Goal: Information Seeking & Learning: Learn about a topic

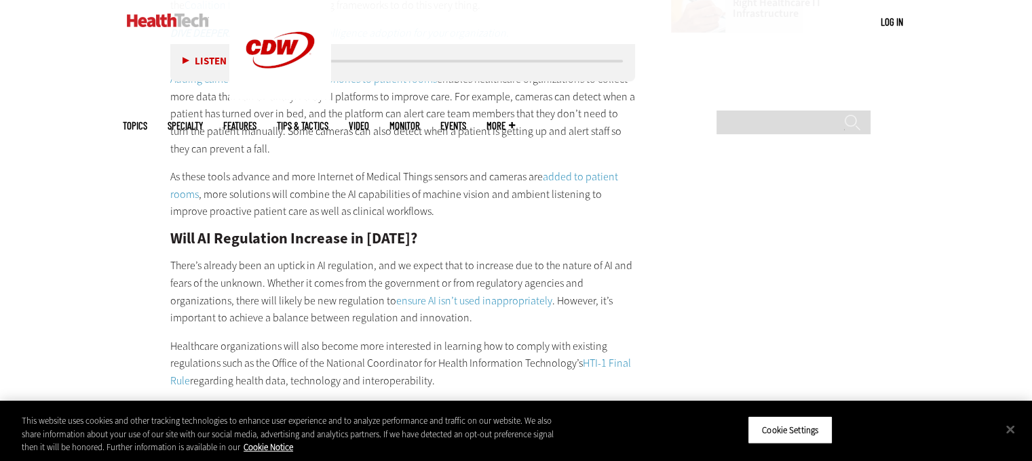
scroll to position [1765, 0]
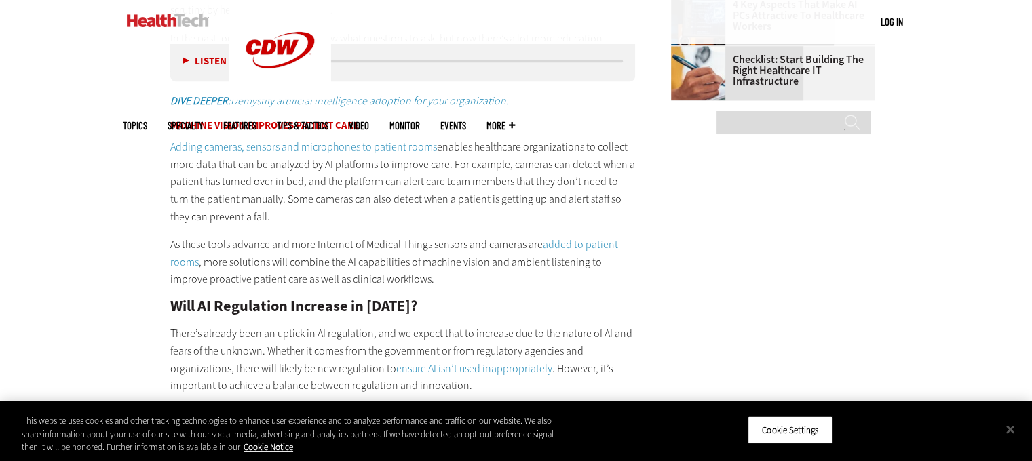
click at [228, 145] on link "Adding cameras, sensors and microphones to patient rooms" at bounding box center [303, 147] width 267 height 14
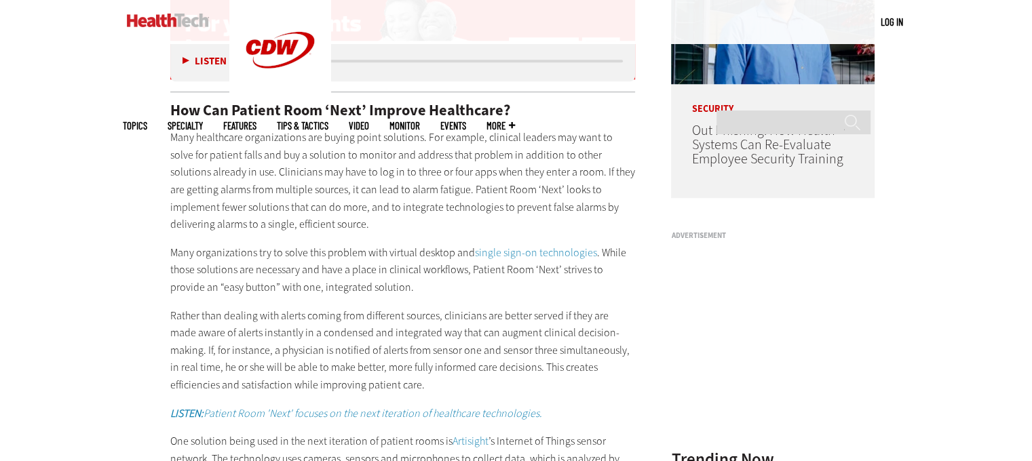
scroll to position [1154, 0]
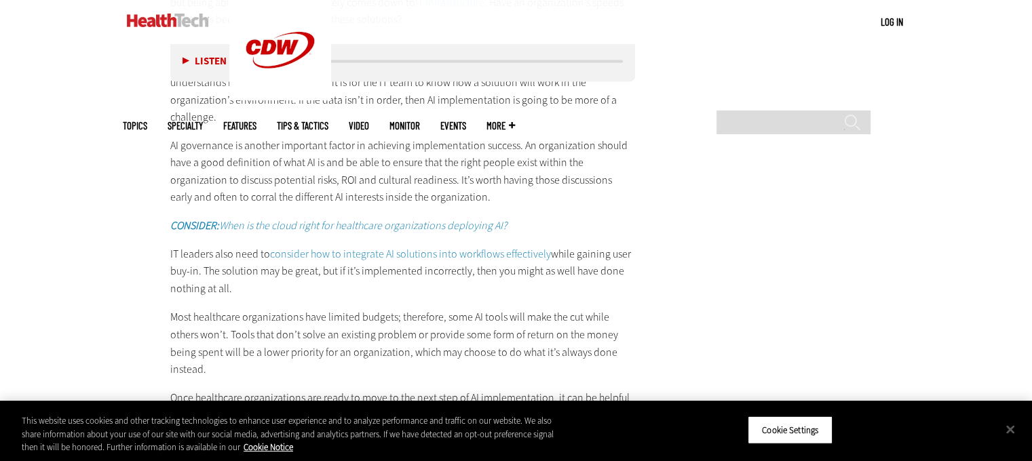
scroll to position [2306, 0]
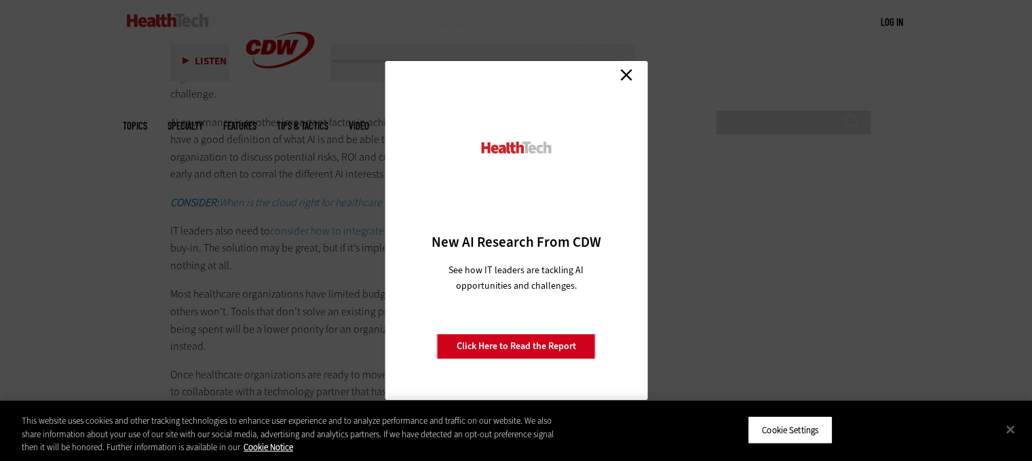
click at [631, 75] on link "Close" at bounding box center [626, 74] width 20 height 20
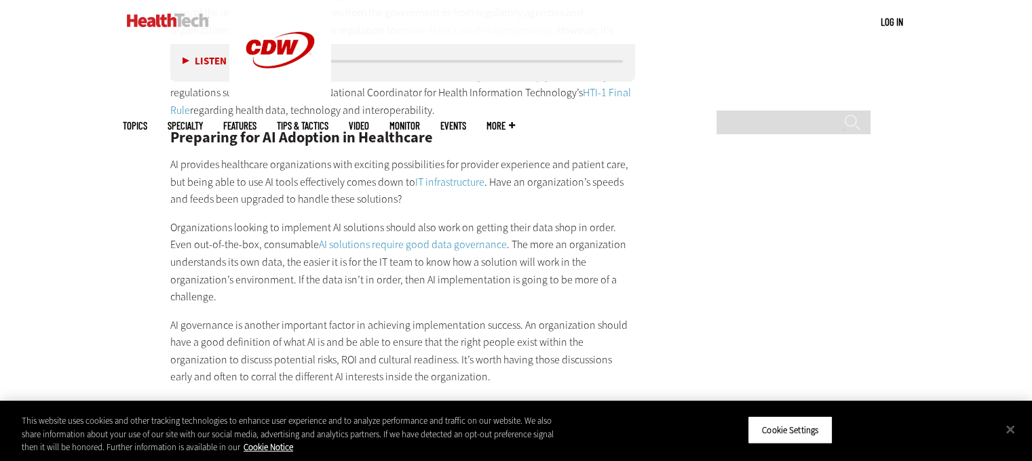
scroll to position [1967, 0]
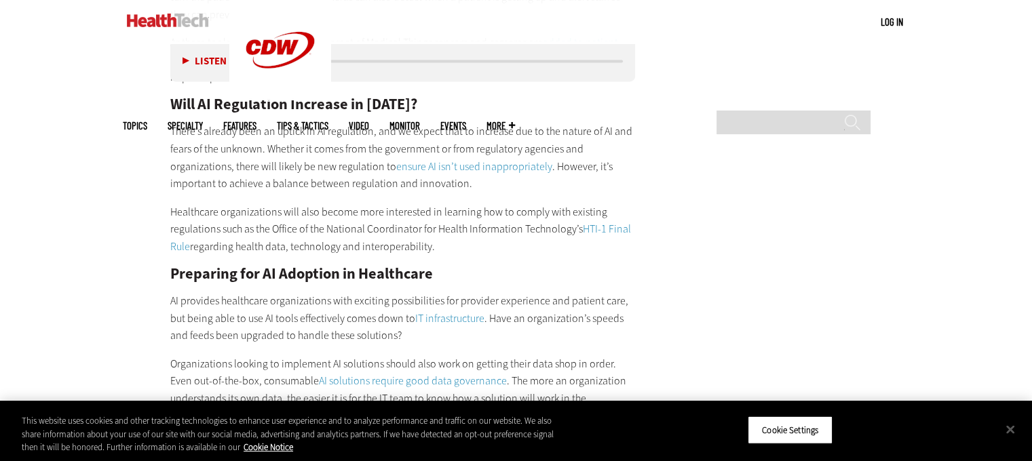
click at [588, 225] on link "HTI-1 Final Rule" at bounding box center [400, 238] width 461 height 32
